Goal: Transaction & Acquisition: Purchase product/service

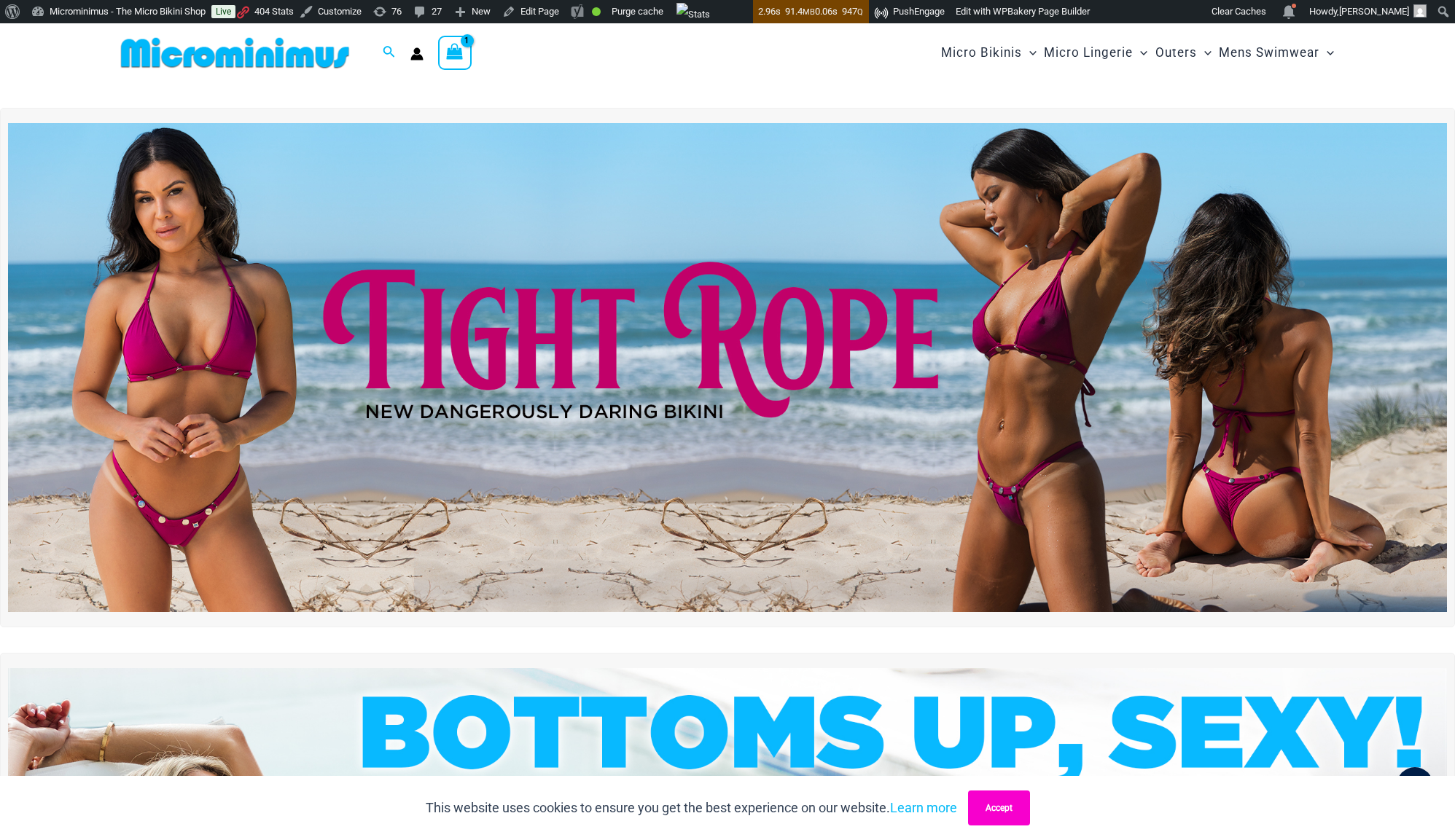
click at [1003, 791] on button "Accept" at bounding box center [999, 808] width 62 height 35
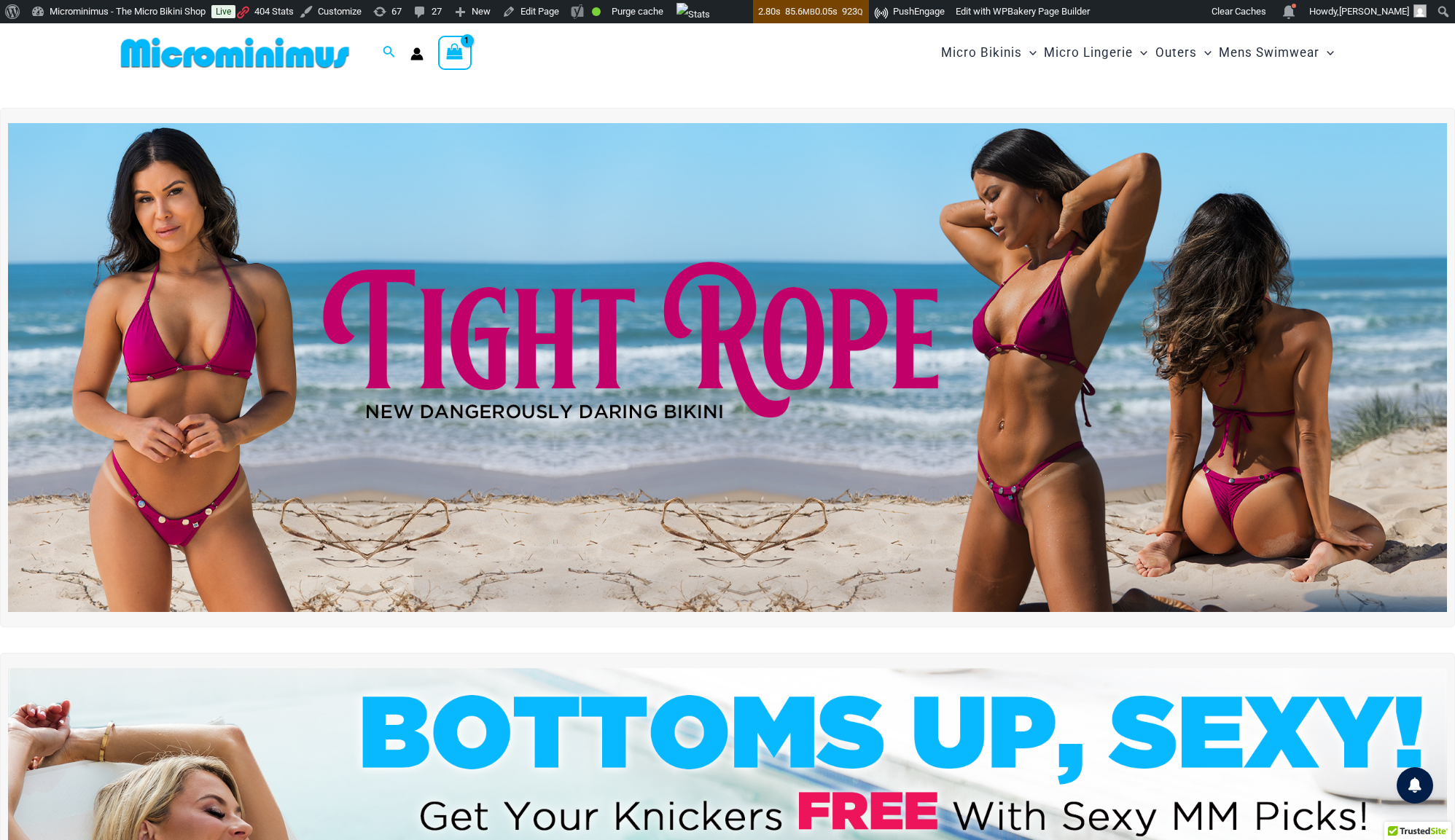
click at [458, 47] on icon "View Shopping Cart, 1 items" at bounding box center [455, 51] width 16 height 16
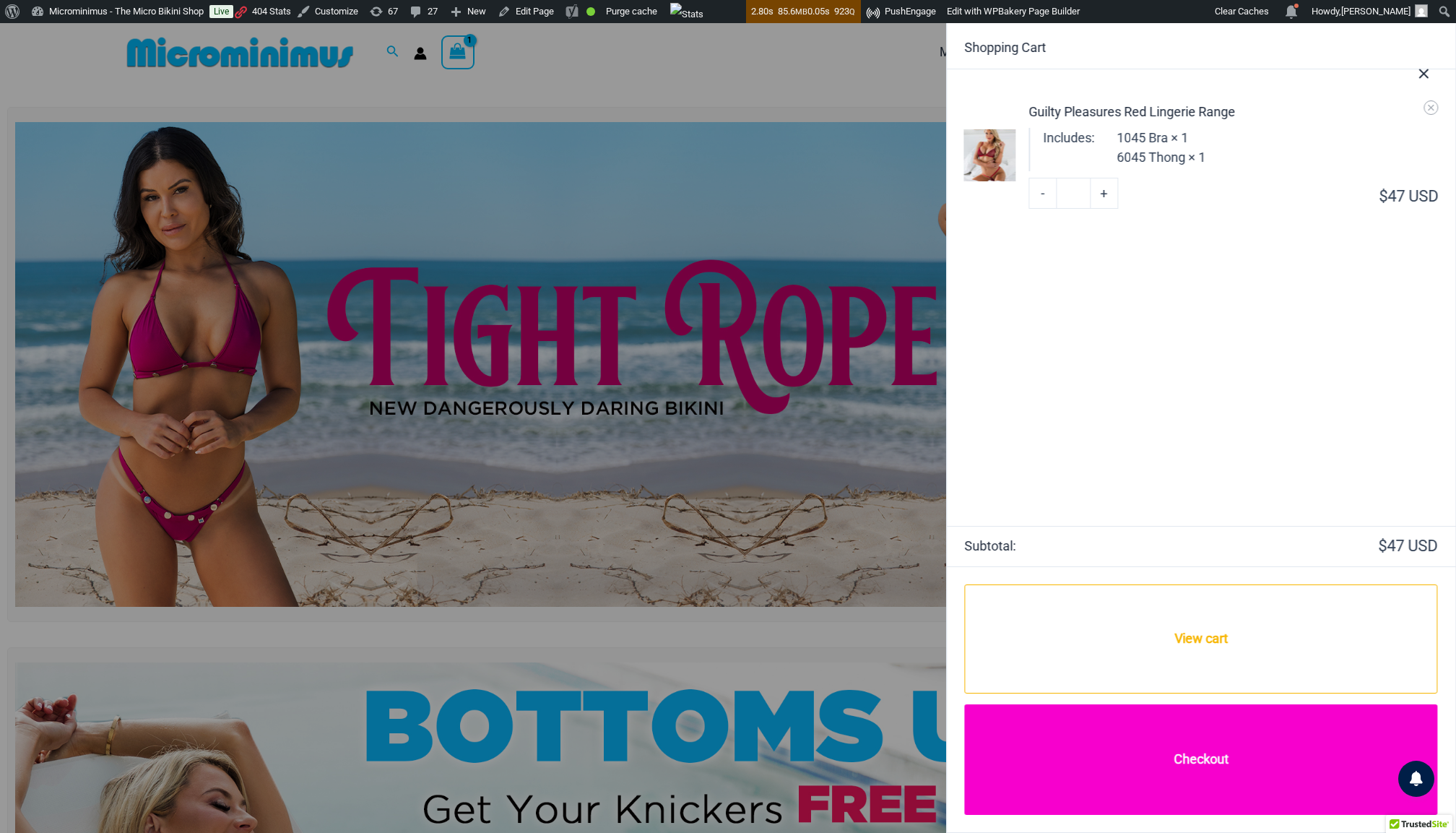
click at [1205, 763] on link "Checkout" at bounding box center [1201, 759] width 473 height 110
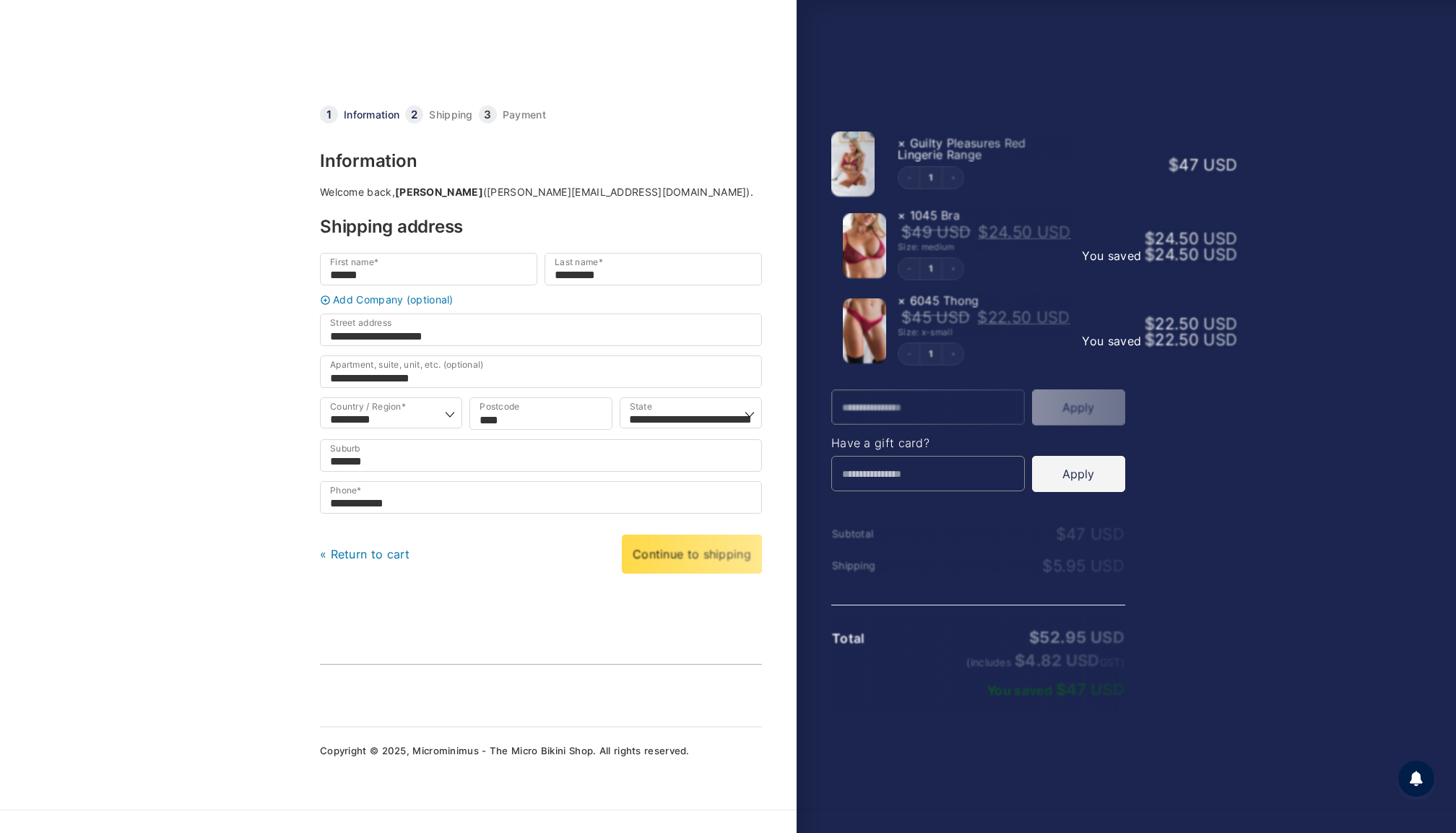
select select "***"
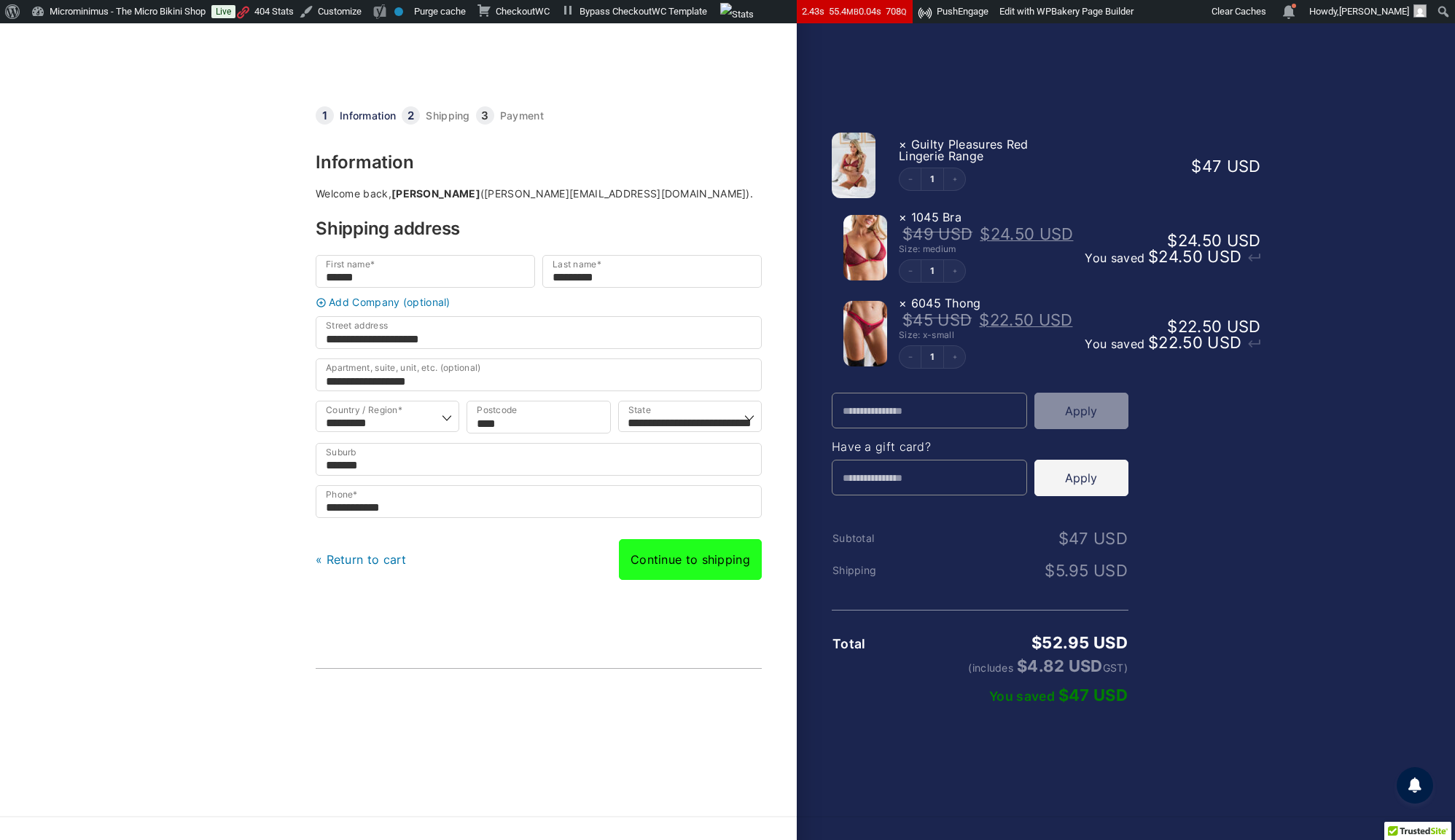
click at [674, 573] on link "Continue to shipping" at bounding box center [690, 559] width 143 height 41
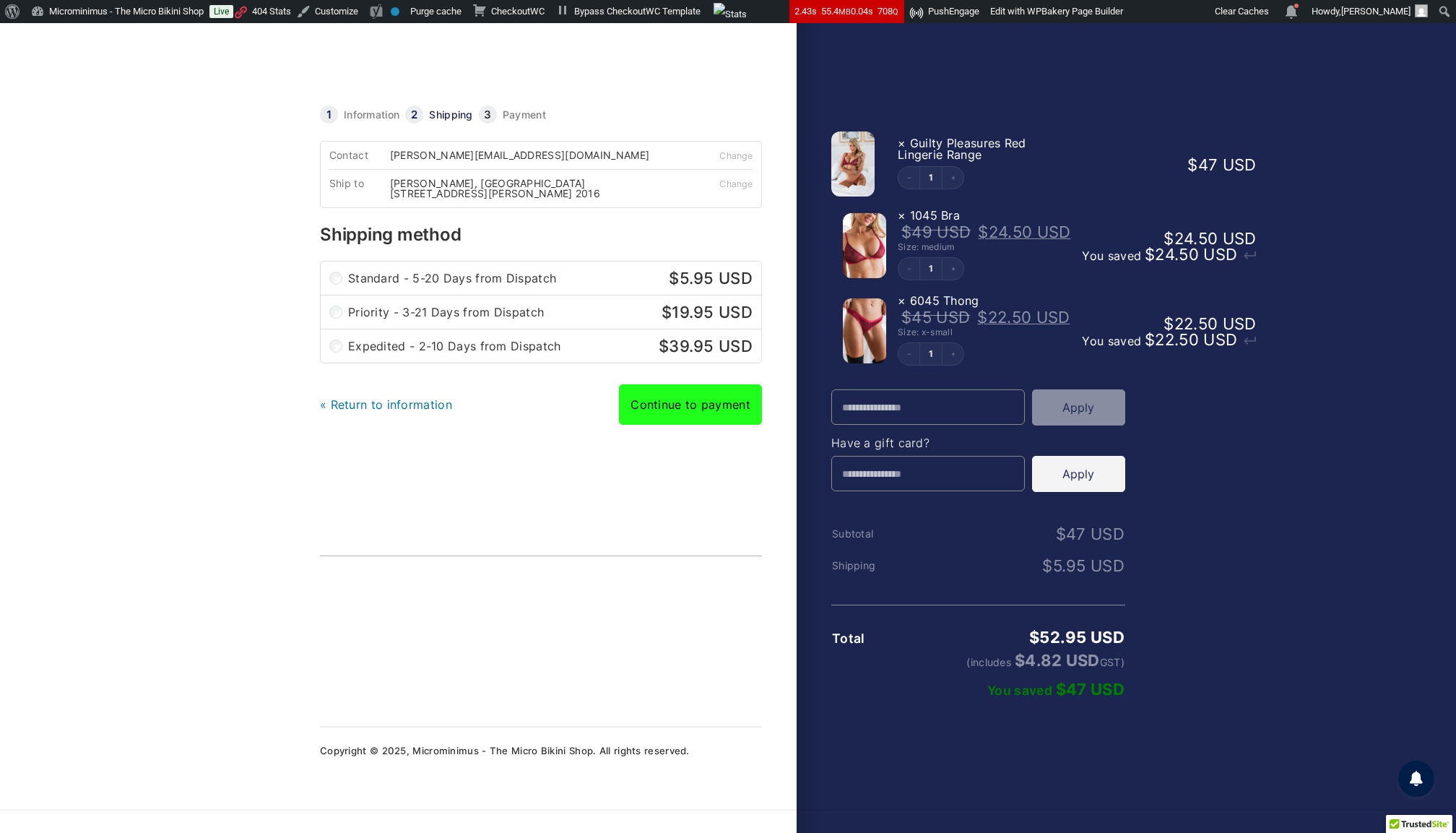
click at [697, 421] on link "Continue to payment" at bounding box center [690, 405] width 143 height 40
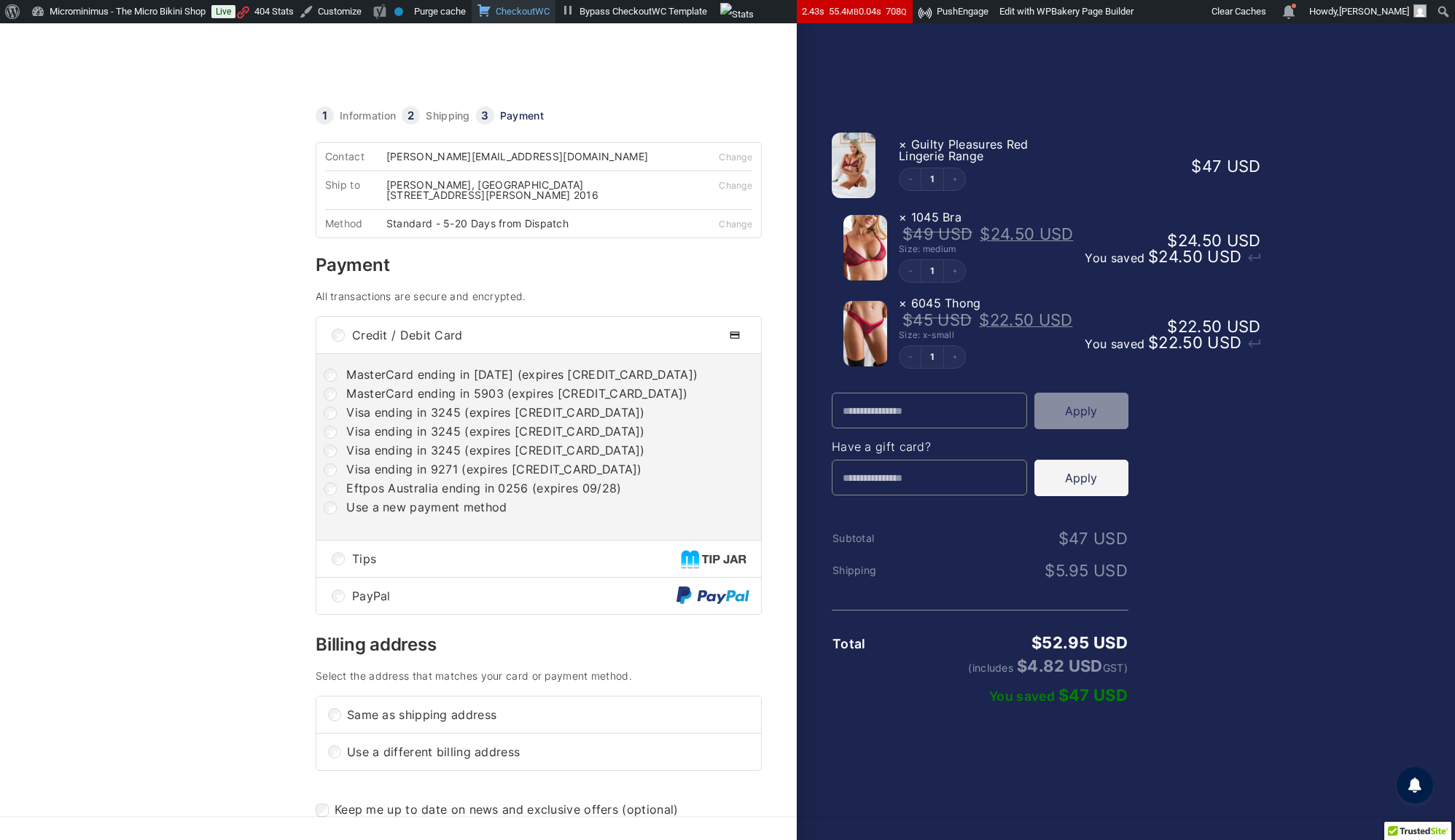
click at [555, 12] on link "CheckoutWC" at bounding box center [513, 11] width 84 height 23
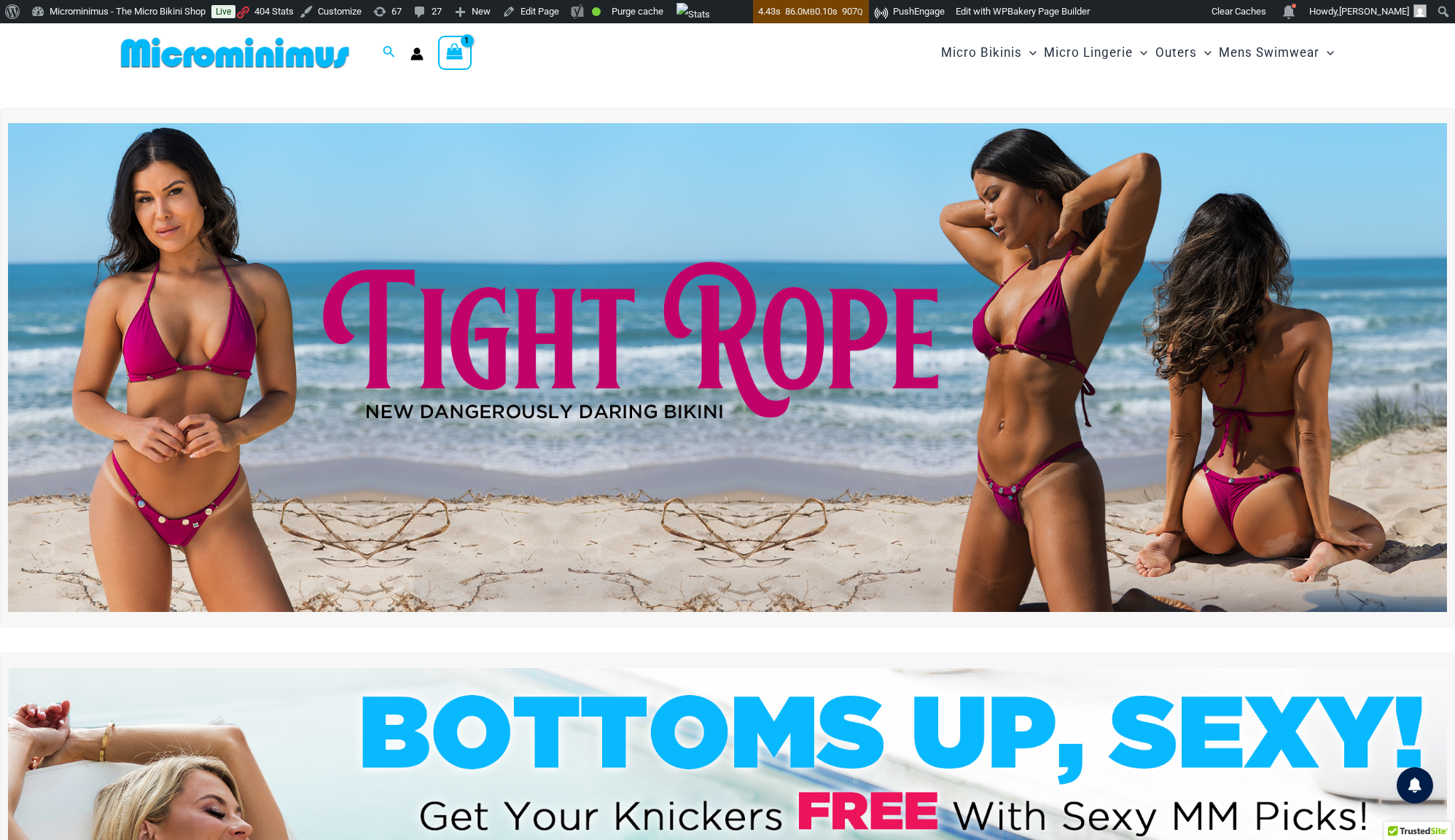
click at [455, 47] on icon "View Shopping Cart, 1 items" at bounding box center [454, 51] width 16 height 16
click at [454, 47] on icon "View Shopping Cart, 1 items" at bounding box center [454, 51] width 16 height 16
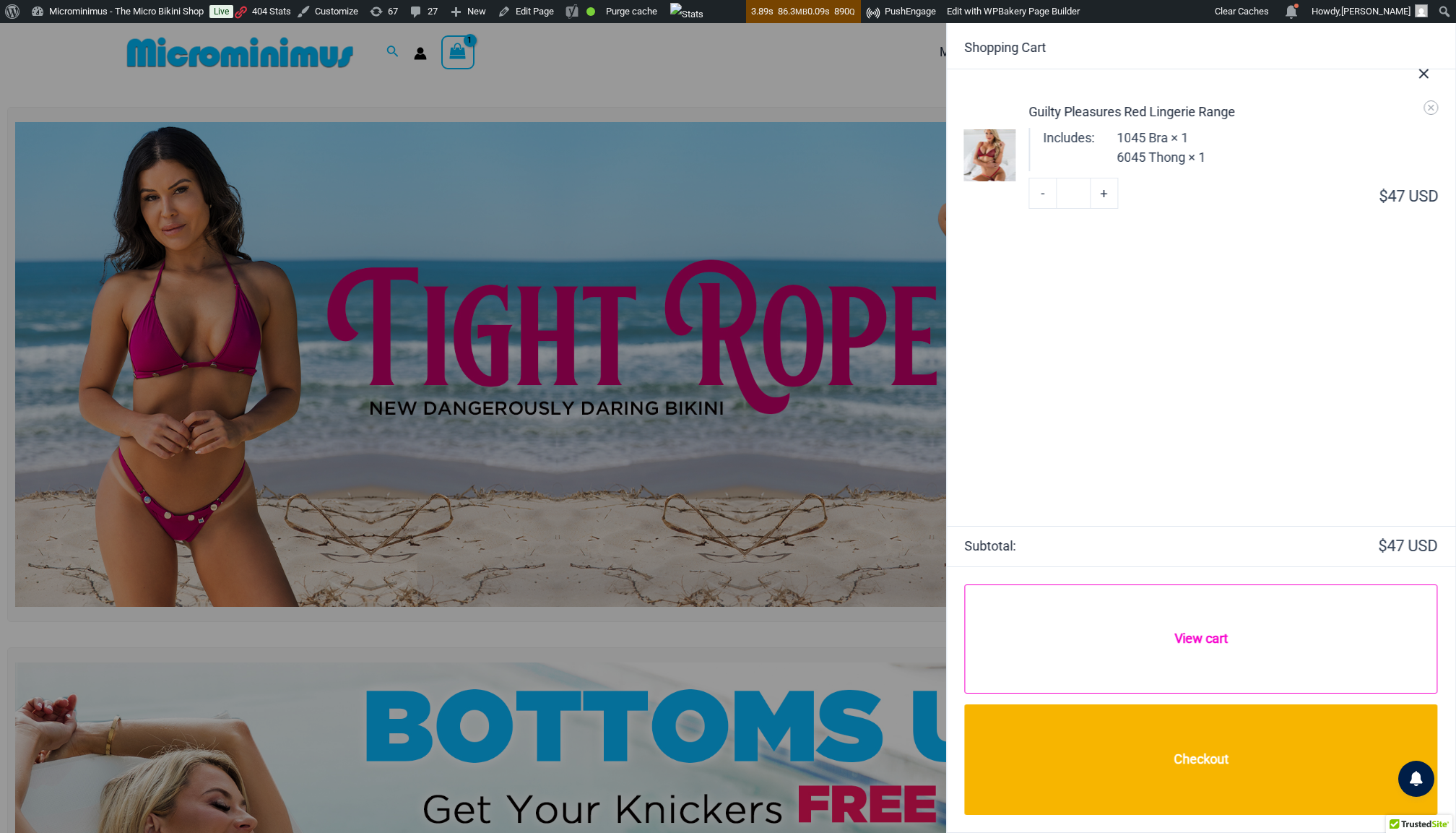
click at [1200, 652] on link "View cart" at bounding box center [1201, 640] width 473 height 109
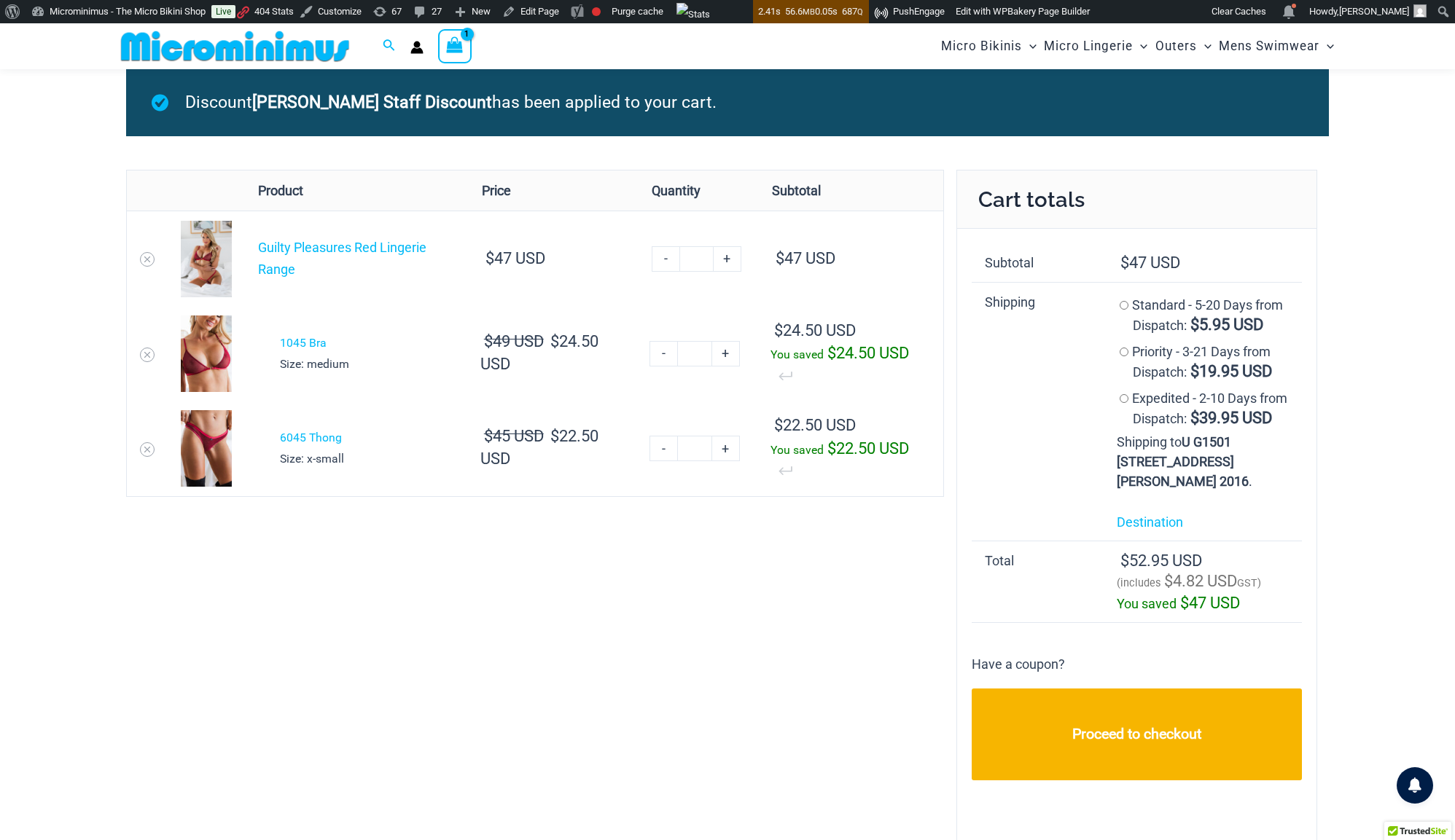
scroll to position [363, 0]
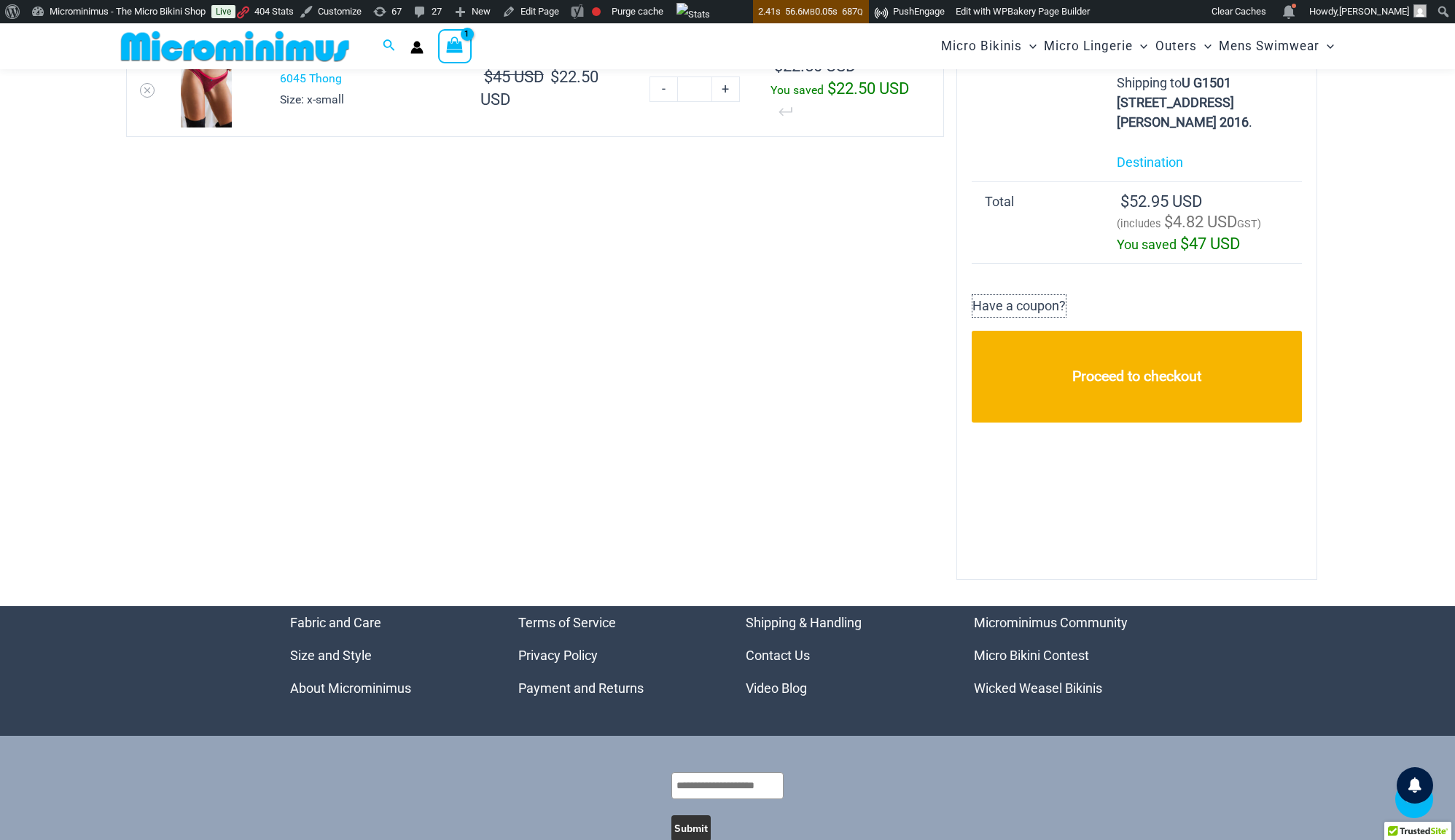
click at [999, 317] on p "Have a coupon?" at bounding box center [1019, 305] width 95 height 23
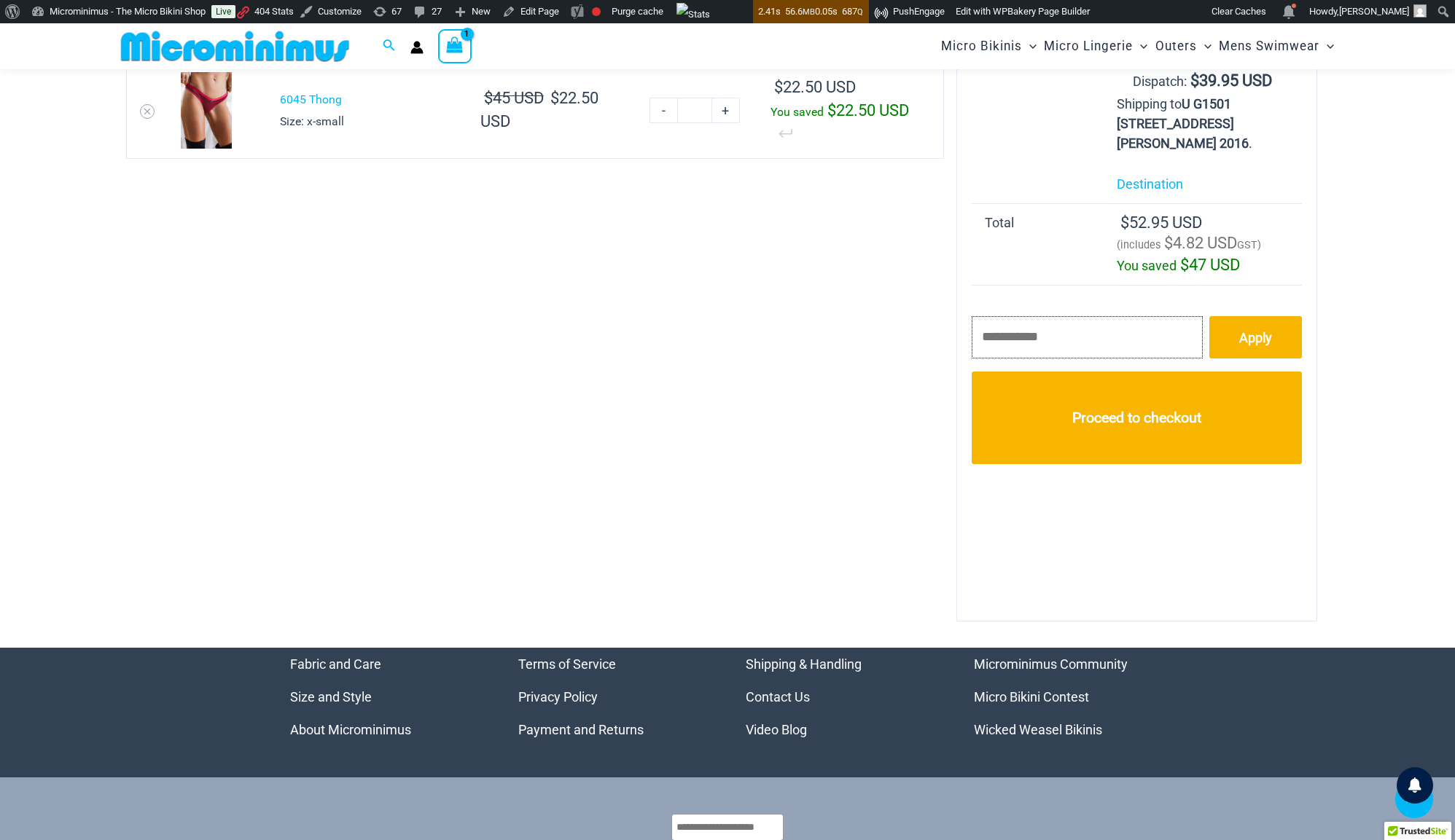
scroll to position [0, 0]
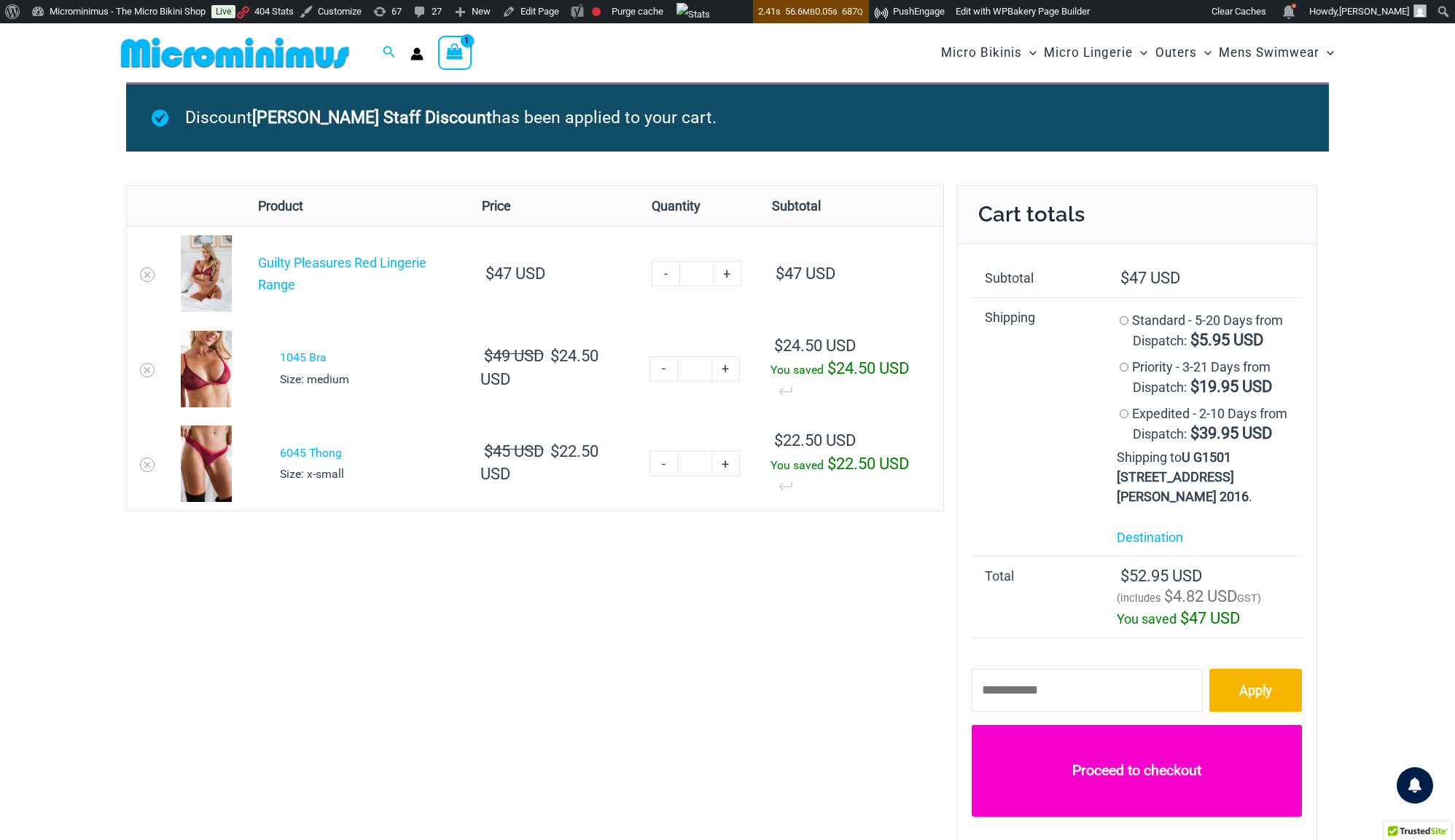
click at [1140, 801] on link "Proceed to checkout" at bounding box center [1136, 771] width 330 height 91
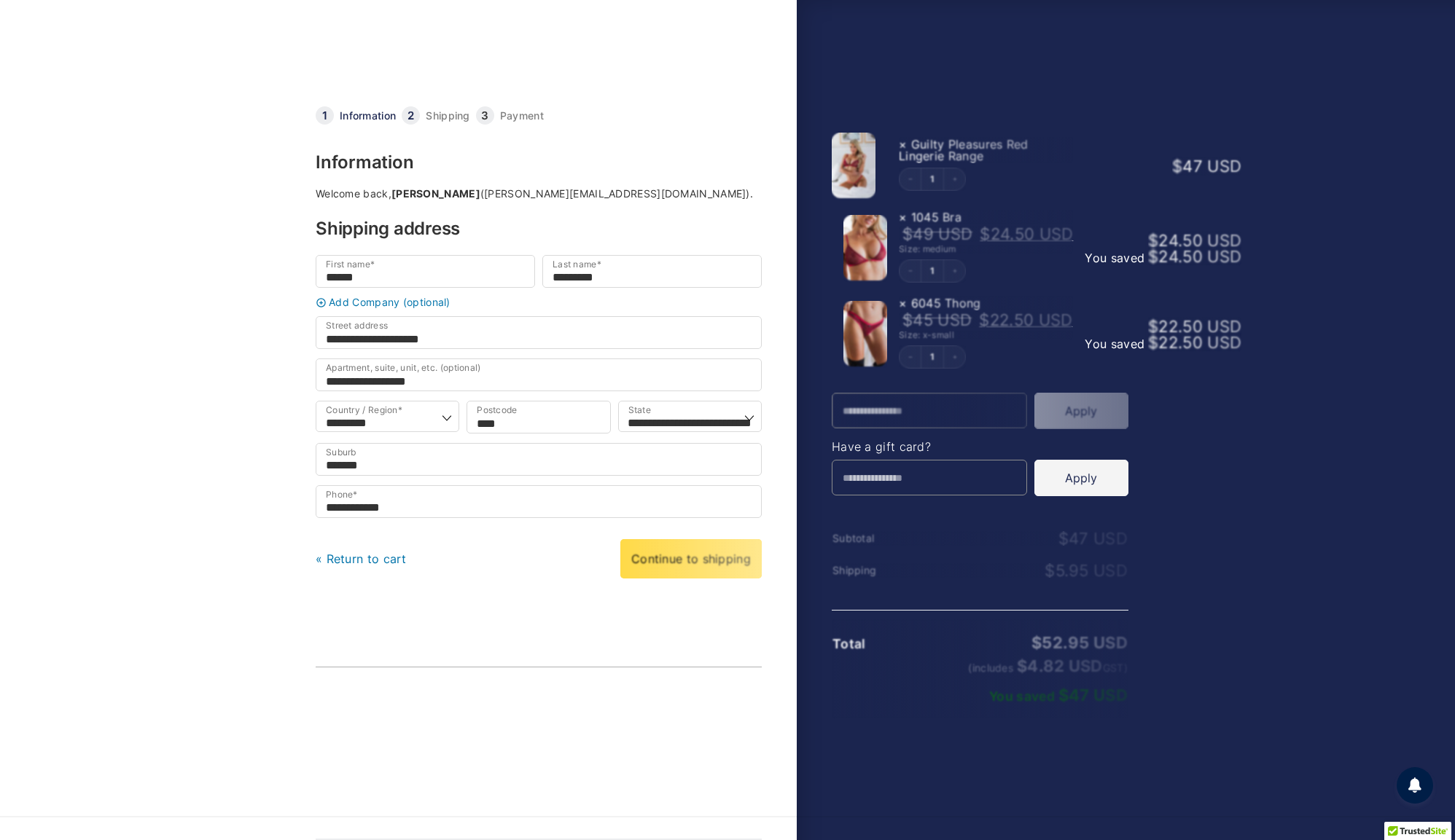
select select "***"
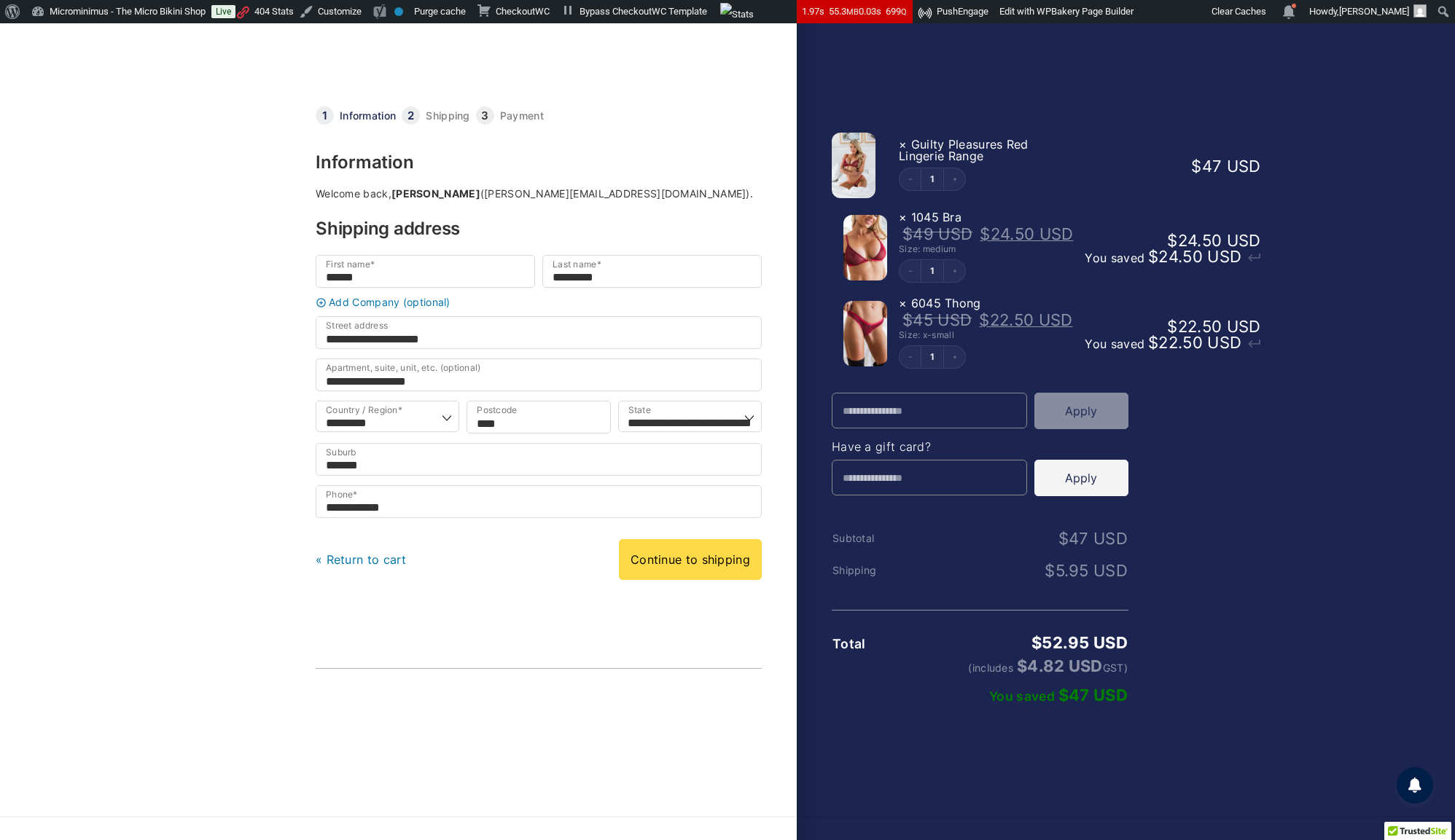
scroll to position [80, 0]
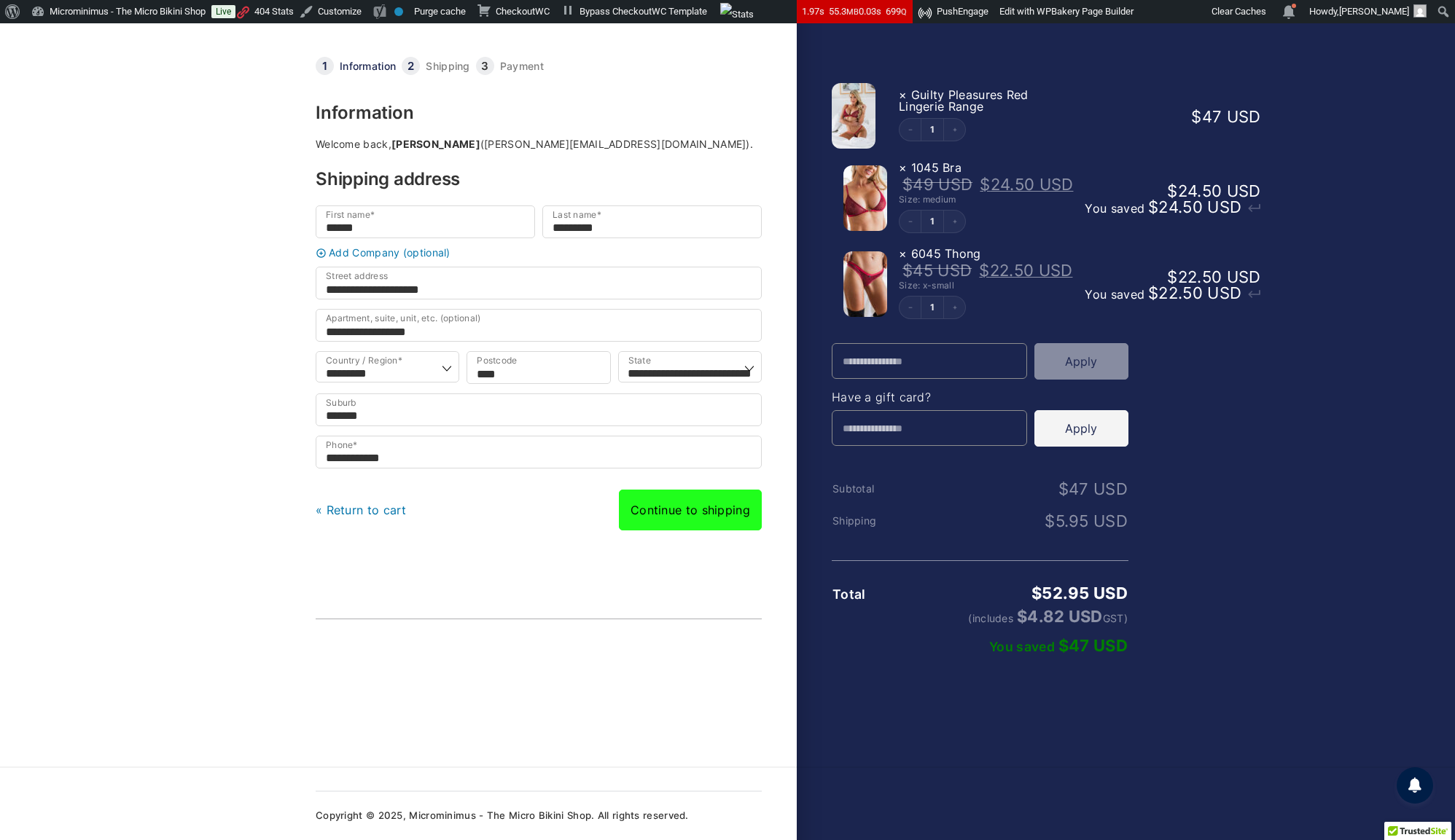
click at [703, 490] on link "Continue to shipping" at bounding box center [690, 510] width 143 height 41
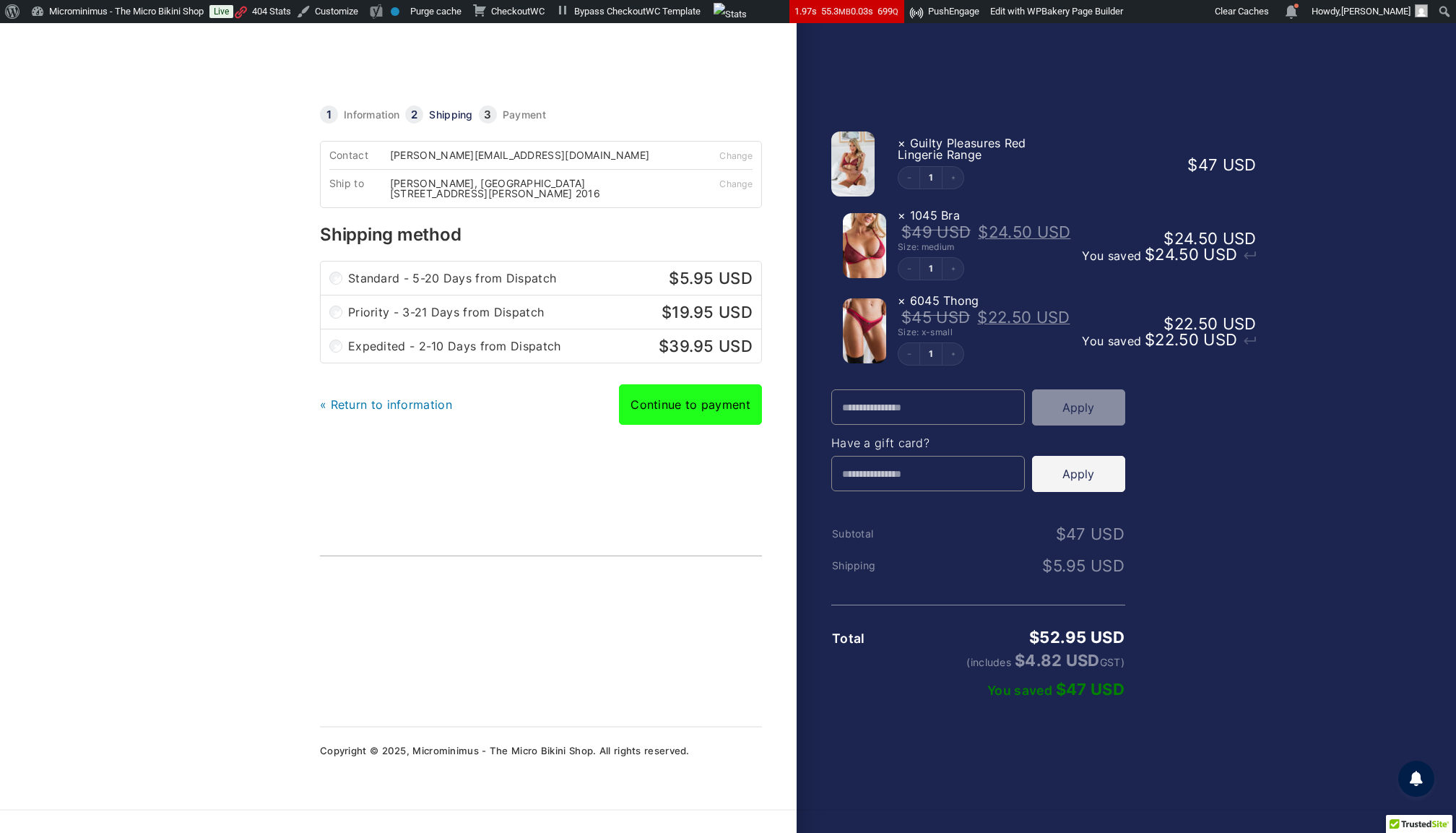
click at [694, 420] on link "Continue to payment" at bounding box center [690, 405] width 143 height 40
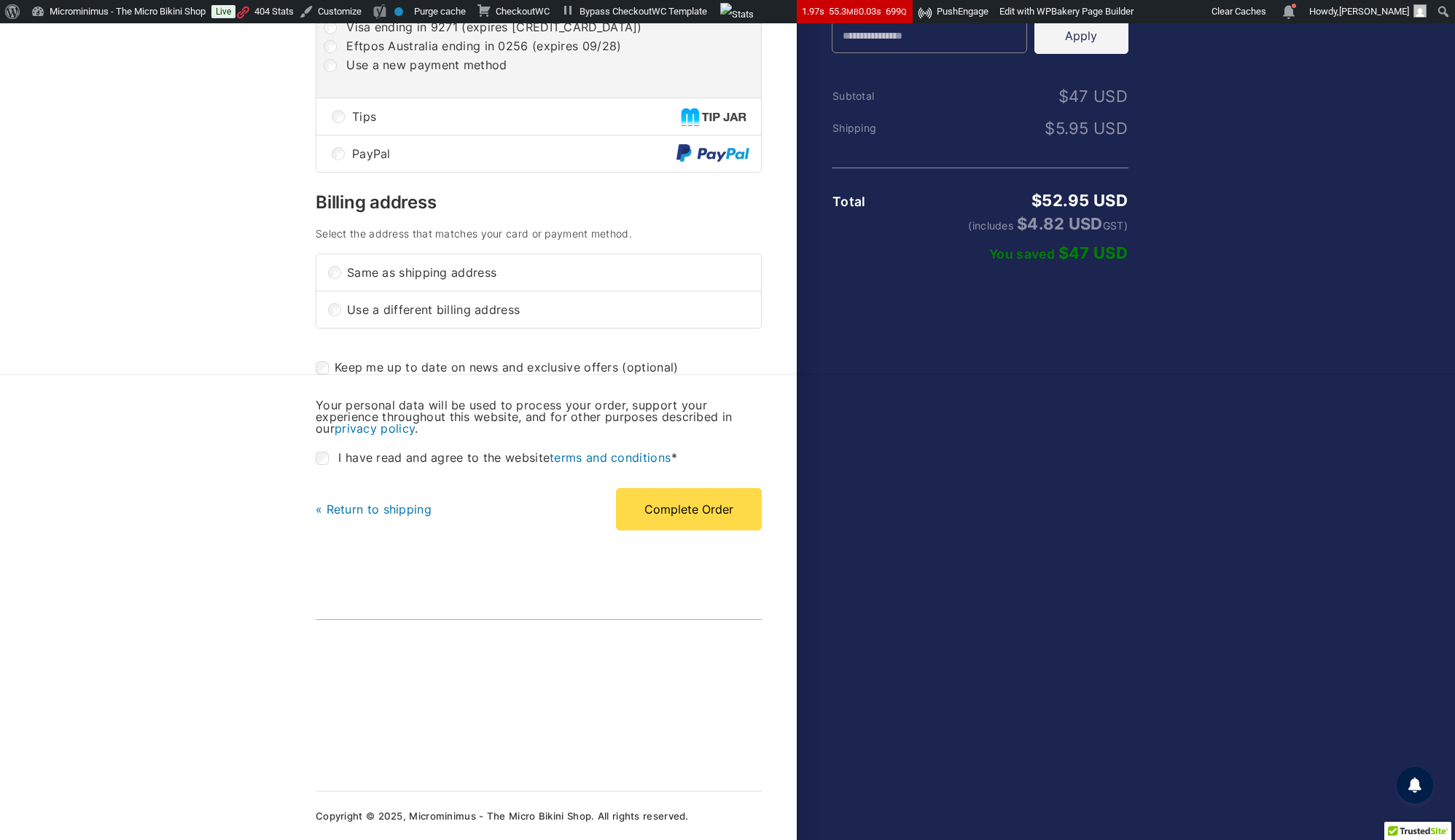
scroll to position [163, 0]
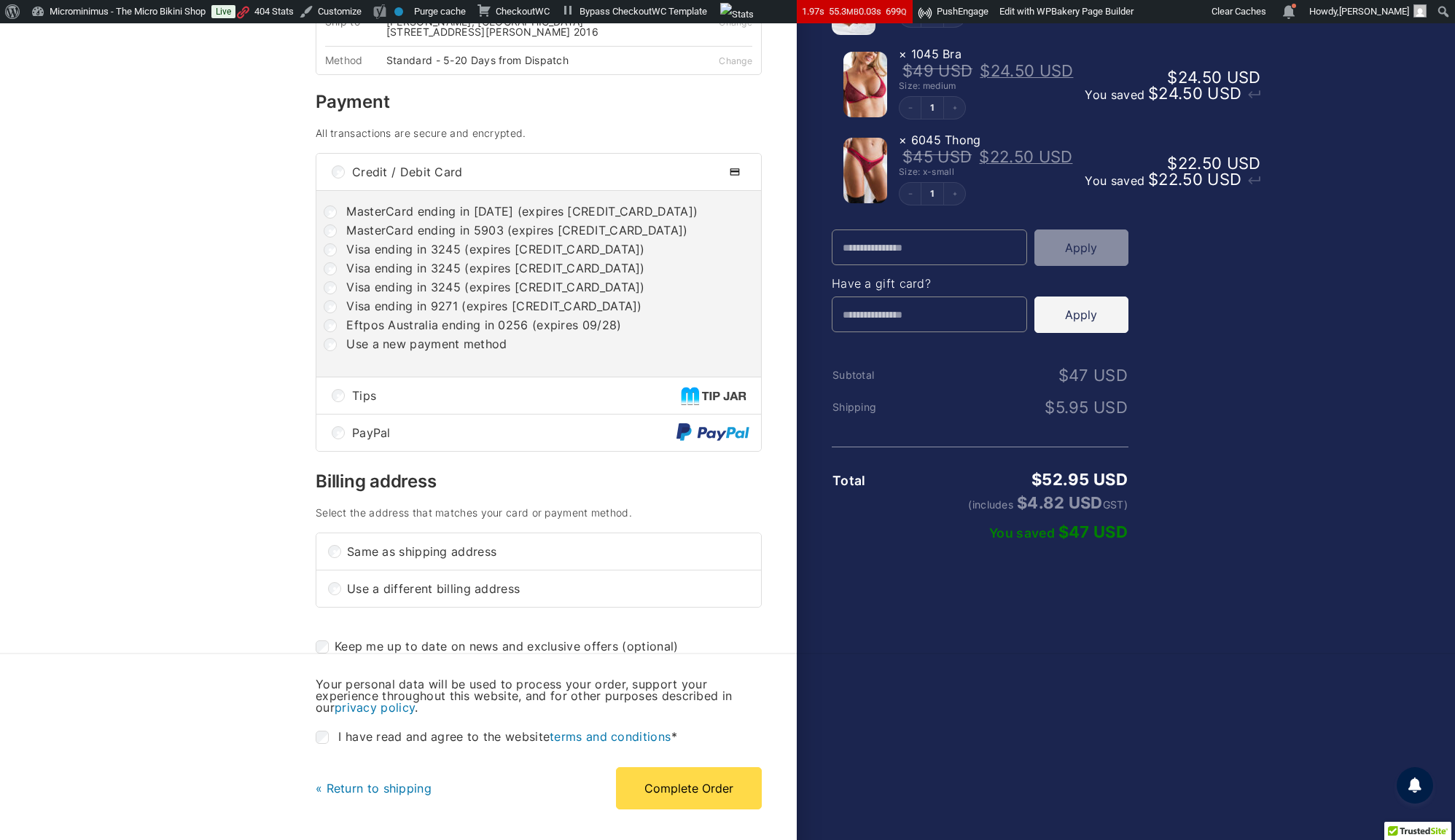
click at [406, 402] on div "Tips" at bounding box center [550, 395] width 398 height 13
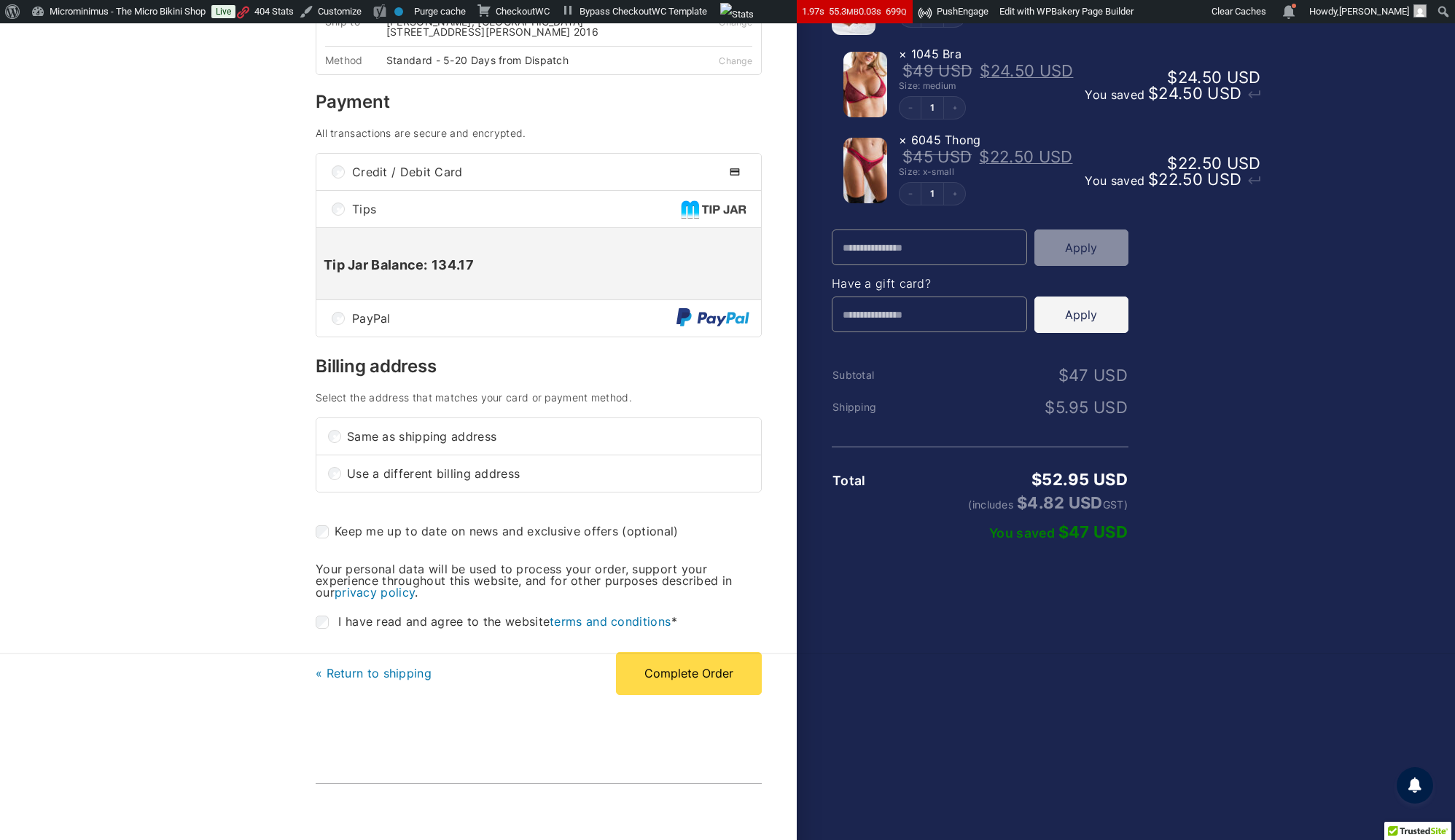
click at [417, 324] on span "PayPal" at bounding box center [514, 318] width 324 height 12
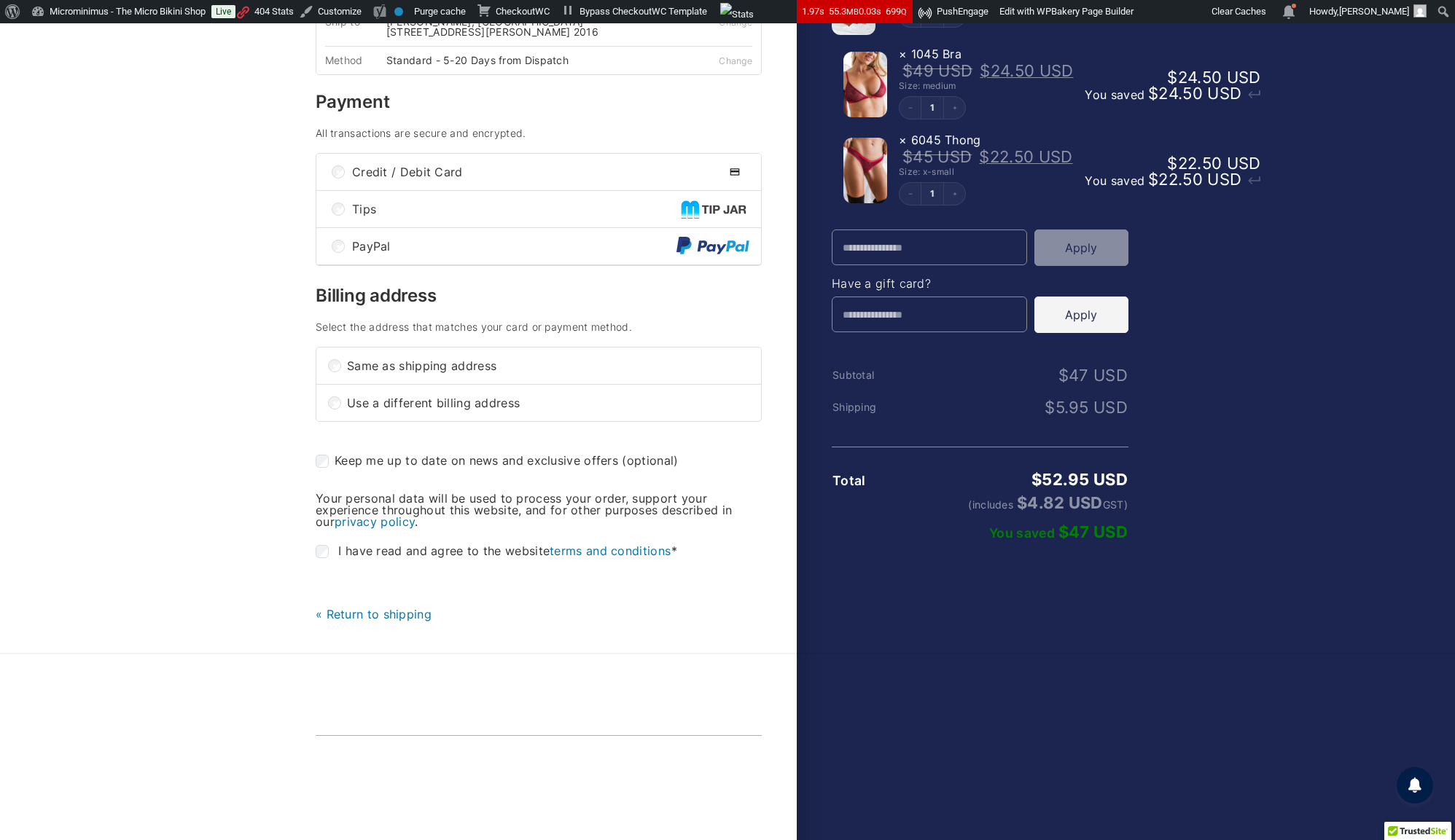
click at [431, 178] on span "Credit / Debit Card" at bounding box center [536, 172] width 368 height 12
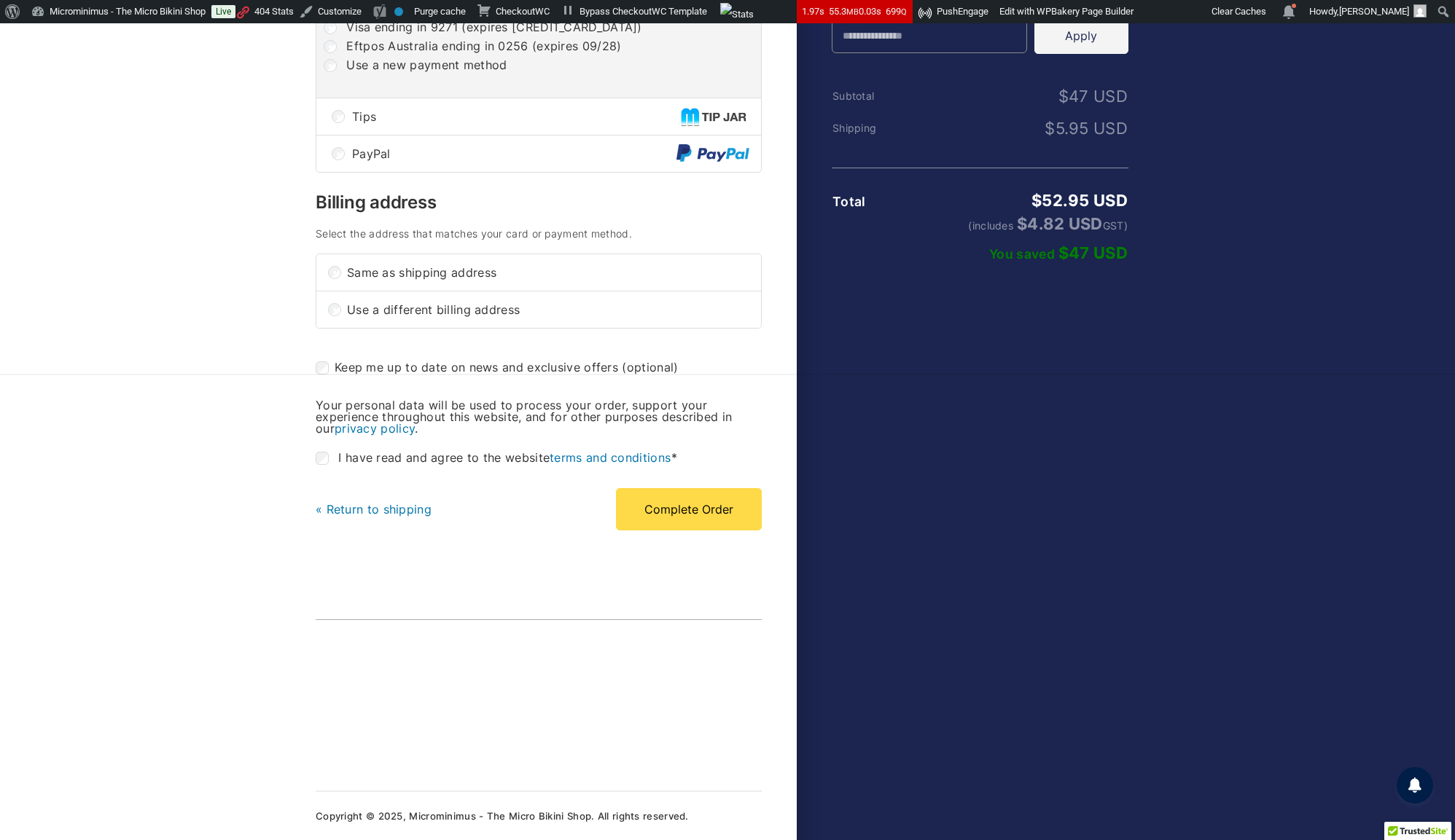
scroll to position [0, 0]
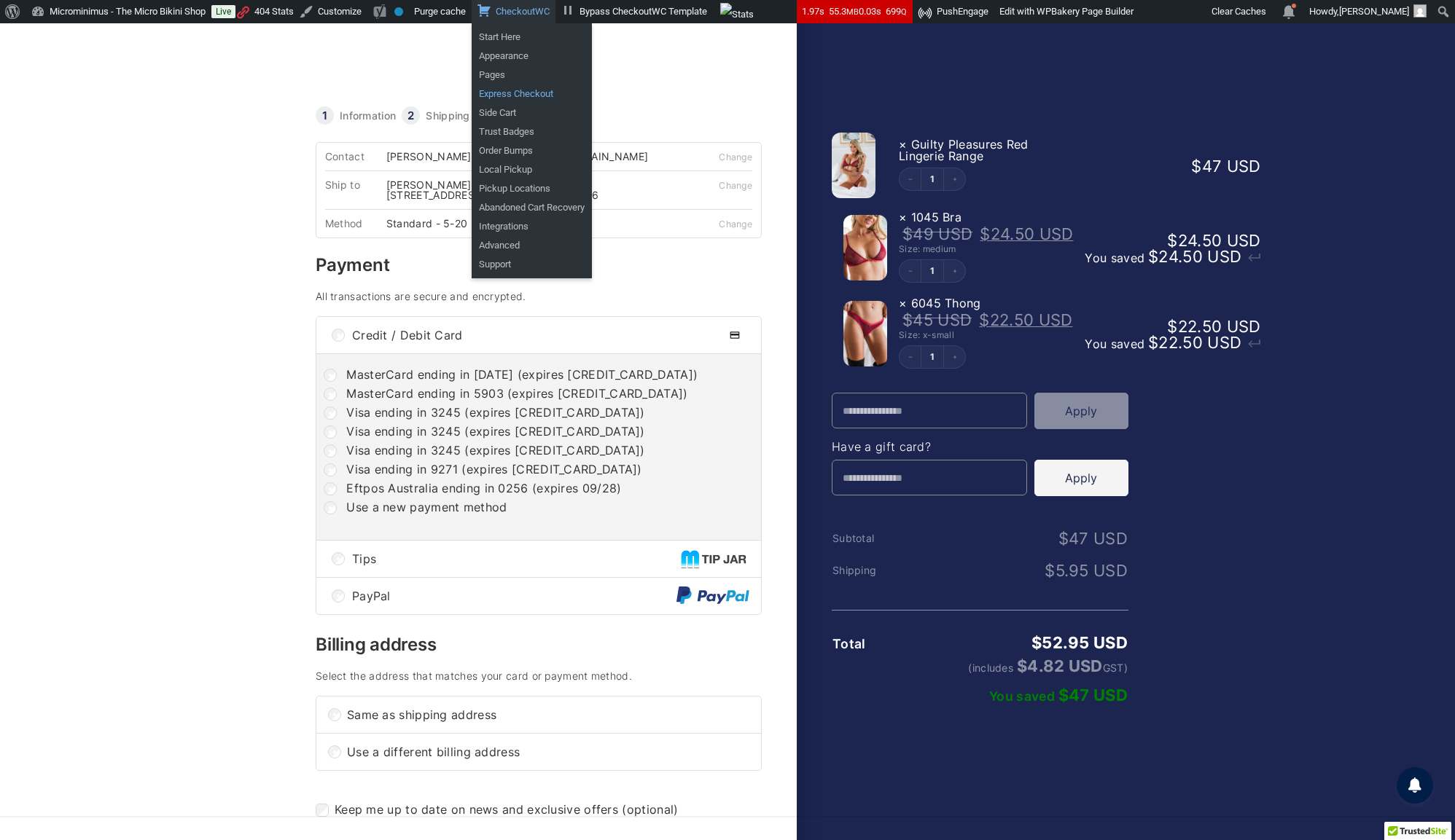
click at [592, 93] on link "Express Checkout" at bounding box center [531, 94] width 120 height 19
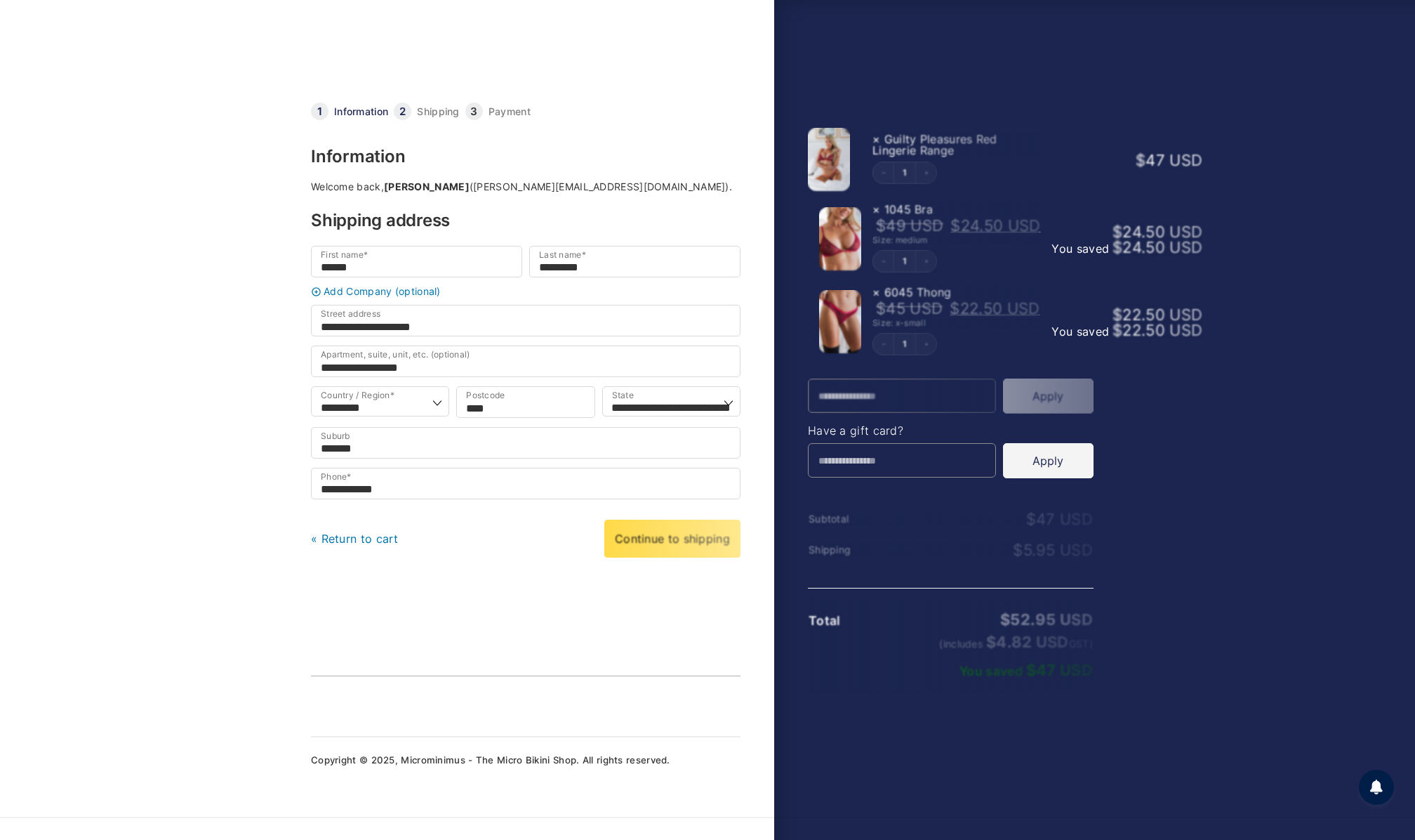
select select "***"
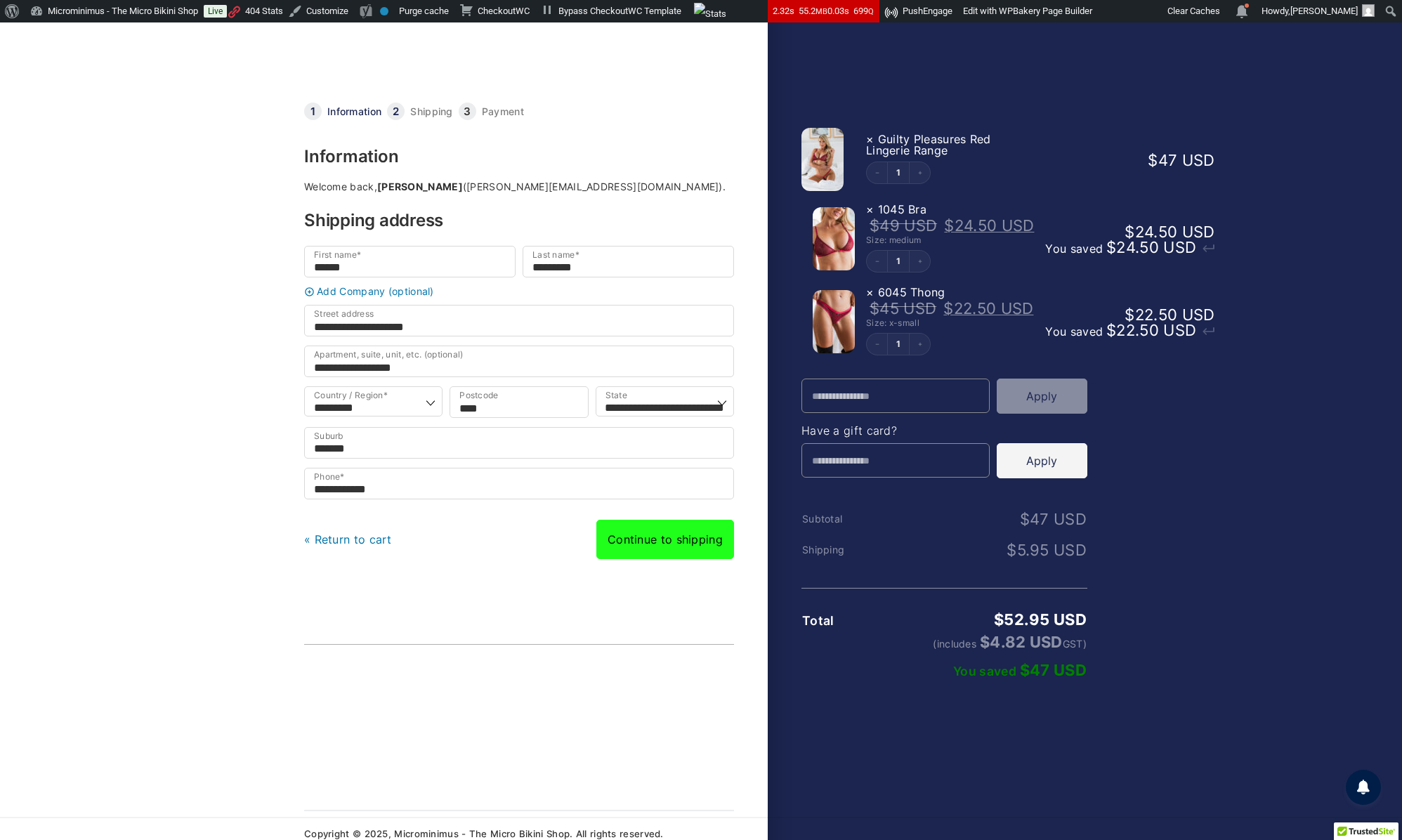
click at [680, 555] on link "Continue to shipping" at bounding box center [665, 538] width 138 height 39
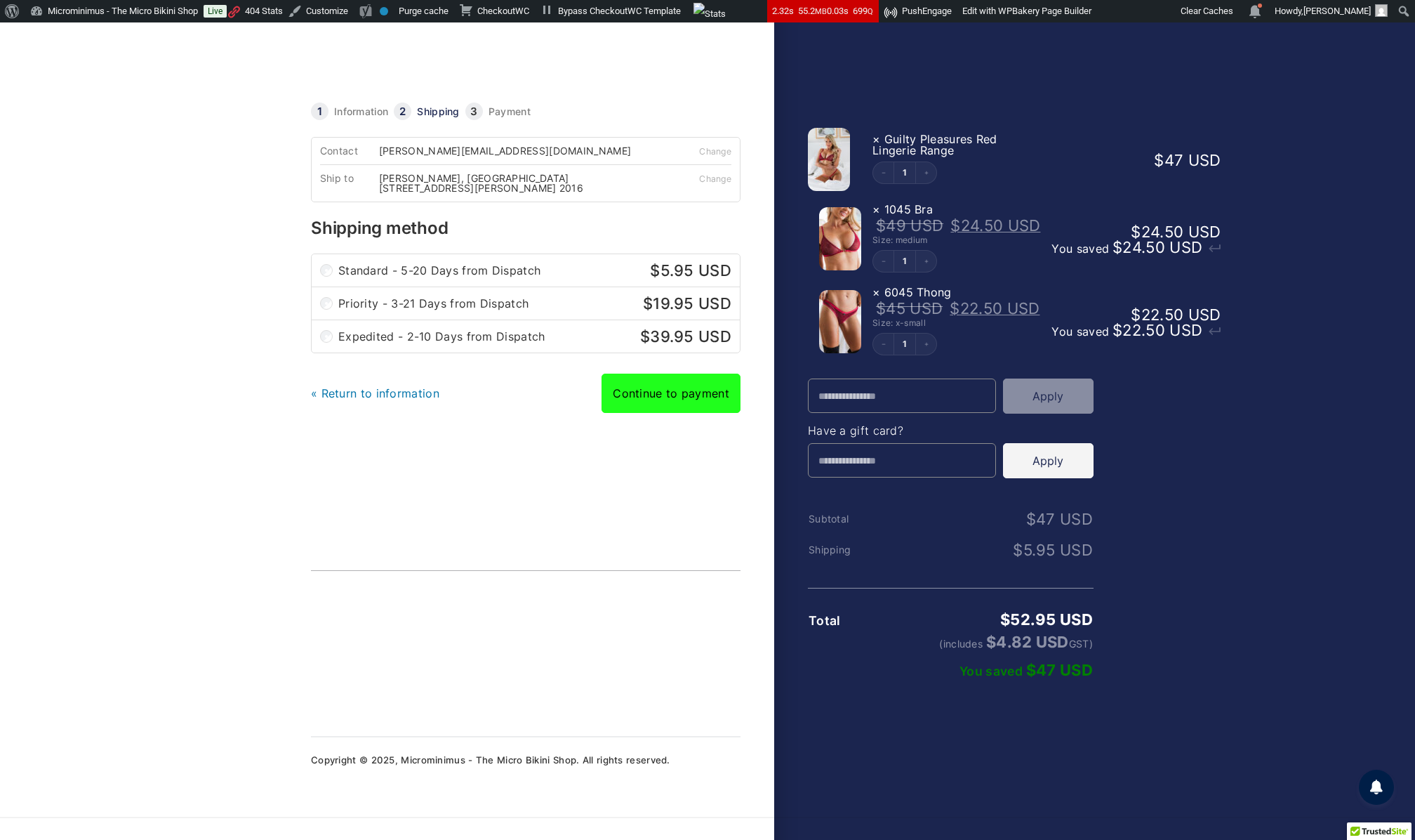
click at [658, 407] on link "Continue to payment" at bounding box center [671, 393] width 139 height 39
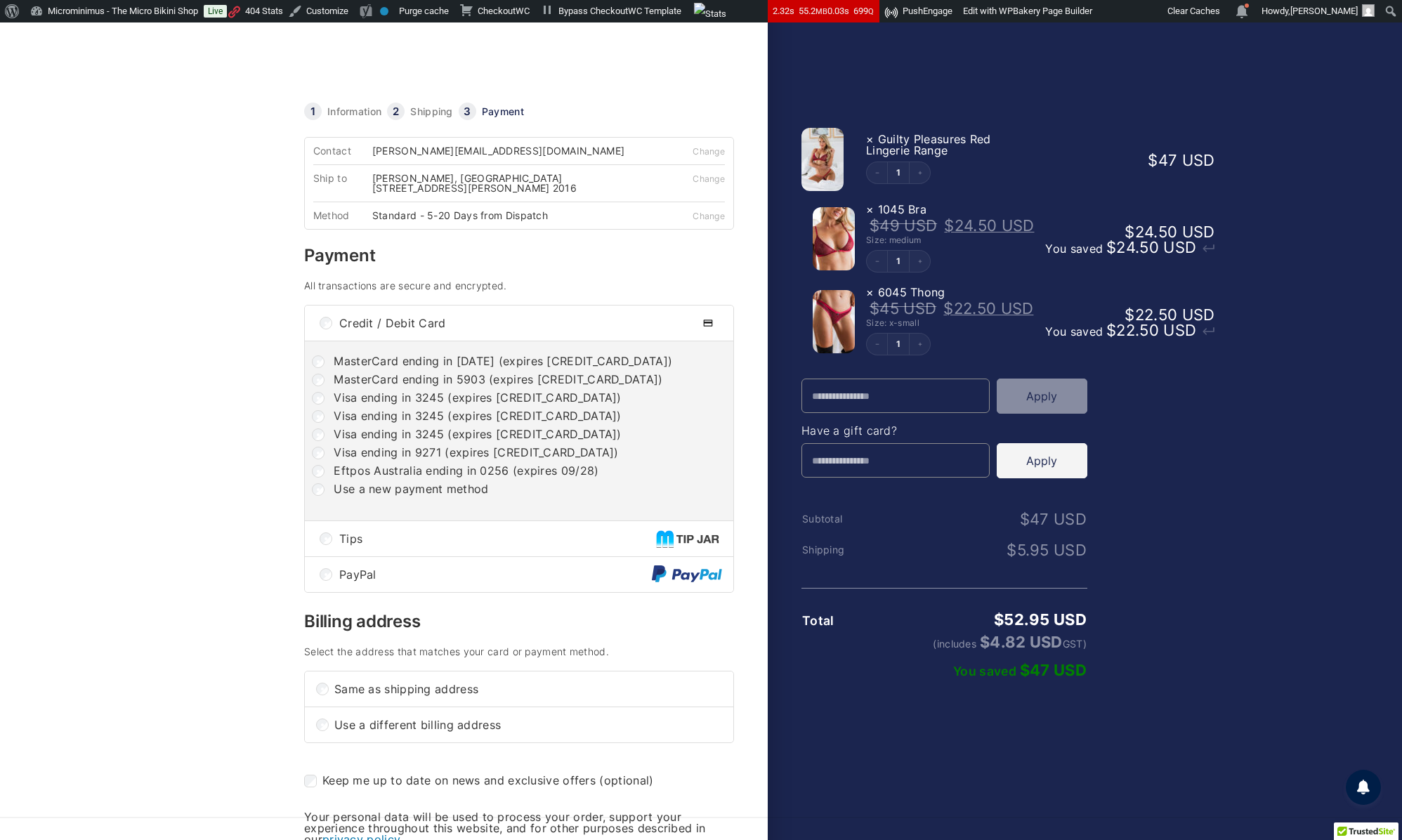
click at [333, 556] on div "Tips" at bounding box center [519, 538] width 428 height 35
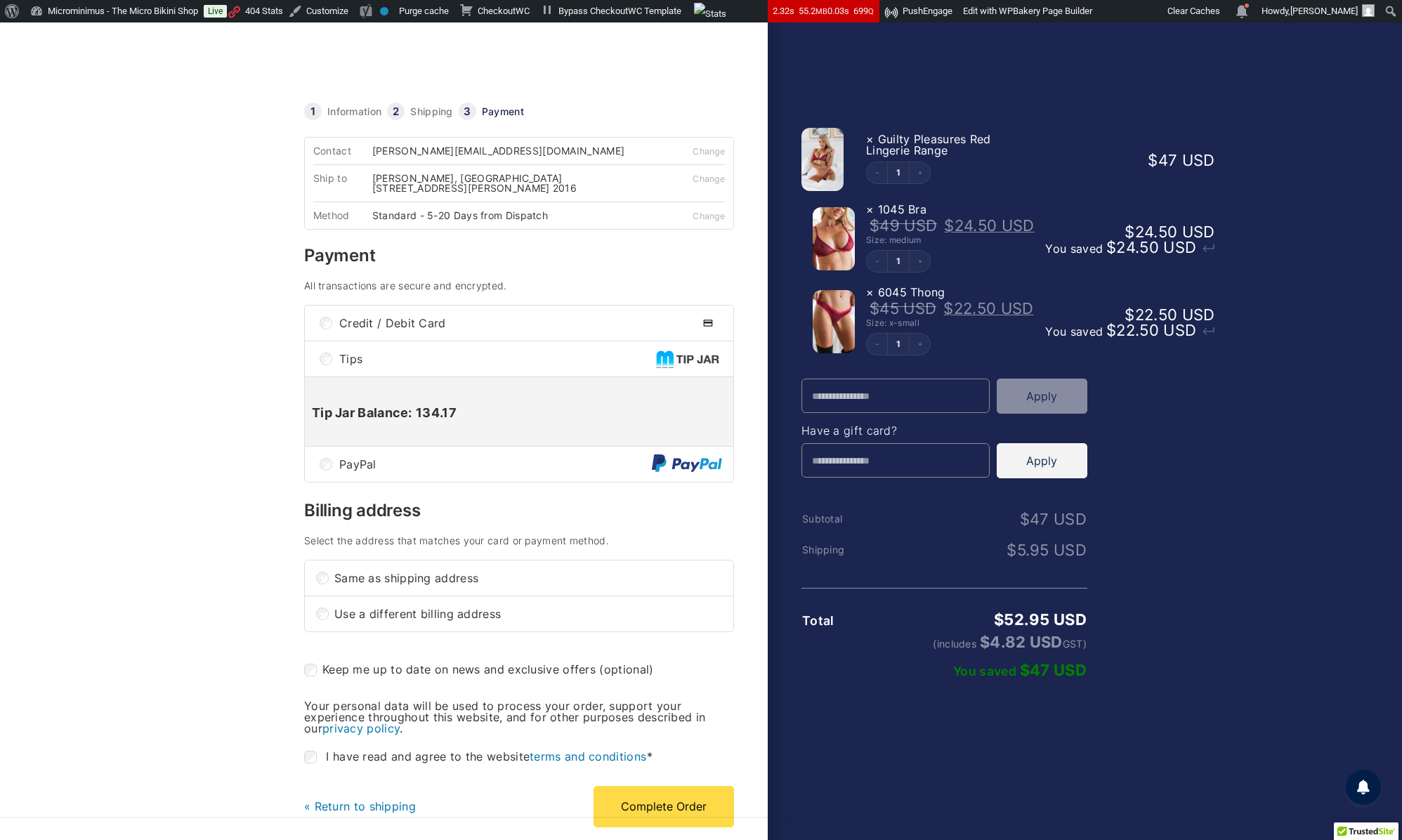
click at [391, 59] on link at bounding box center [448, 67] width 288 height 45
